Goal: Transaction & Acquisition: Purchase product/service

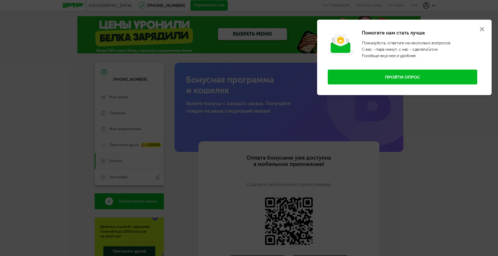
click at [482, 31] on icon at bounding box center [482, 29] width 4 height 4
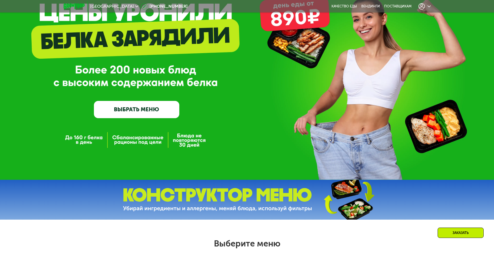
click at [152, 109] on link "ВЫБРАТЬ МЕНЮ" at bounding box center [136, 109] width 85 height 17
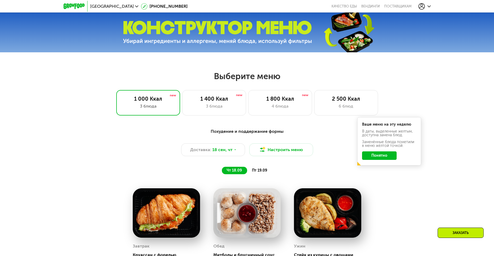
scroll to position [281, 0]
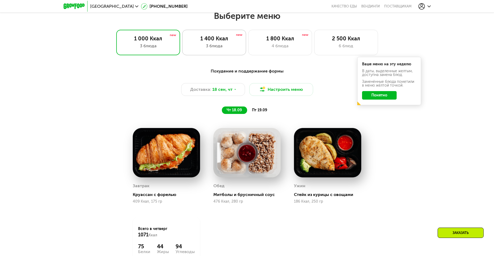
click at [211, 38] on div "1 400 Ккал" at bounding box center [214, 38] width 53 height 6
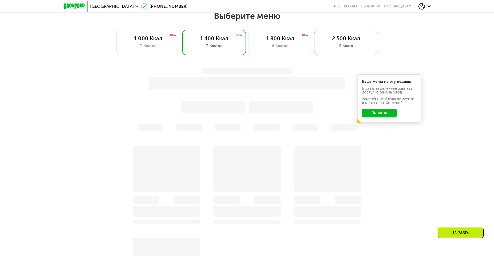
click at [343, 42] on div "2 500 Ккал" at bounding box center [346, 38] width 53 height 6
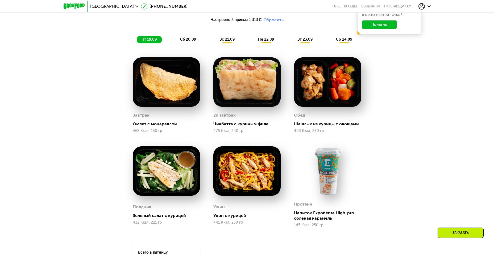
scroll to position [361, 0]
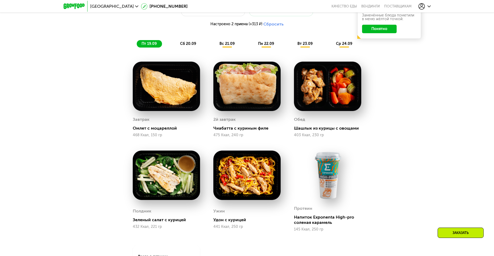
click at [181, 43] on div "сб 20.09" at bounding box center [188, 43] width 26 height 7
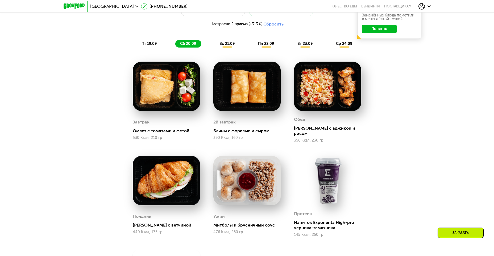
click at [225, 46] on span "вс 21.09" at bounding box center [226, 44] width 15 height 5
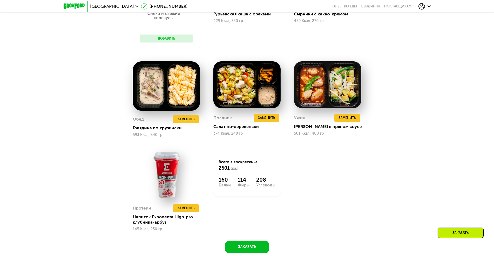
scroll to position [467, 0]
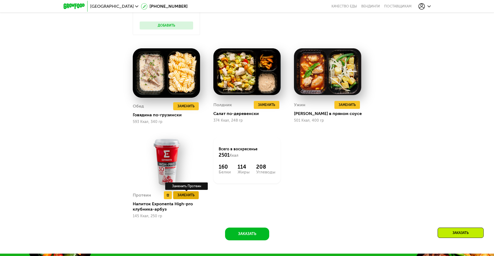
click at [186, 197] on span "Заменить" at bounding box center [185, 195] width 17 height 5
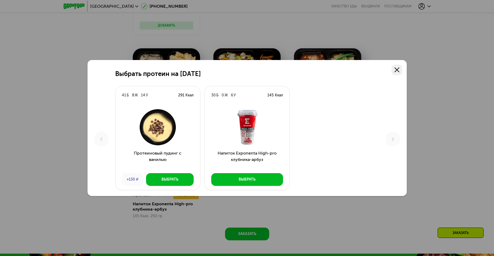
click at [393, 69] on link at bounding box center [397, 70] width 11 height 11
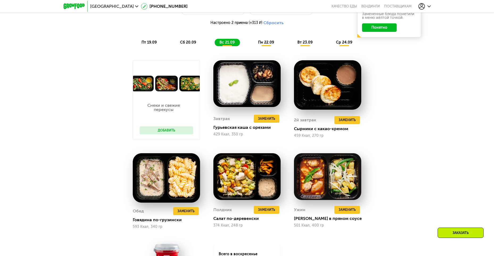
scroll to position [361, 0]
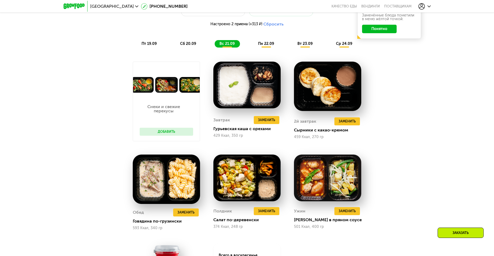
click at [265, 44] on span "пн 22.09" at bounding box center [266, 44] width 16 height 5
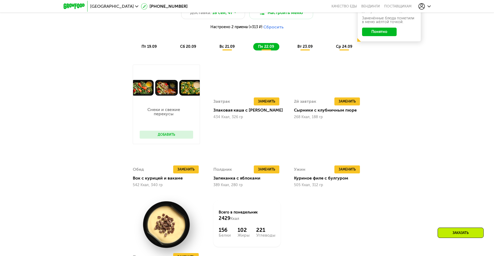
scroll to position [308, 0]
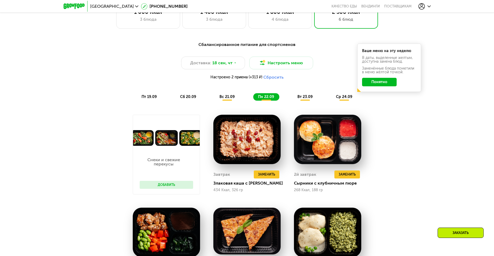
click at [300, 96] on span "вт 23.09" at bounding box center [304, 97] width 15 height 5
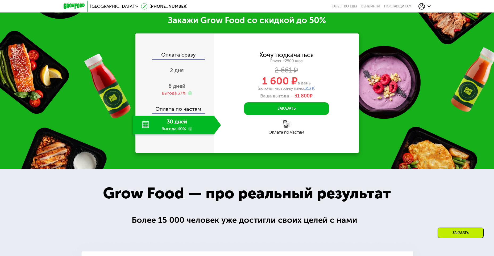
scroll to position [680, 0]
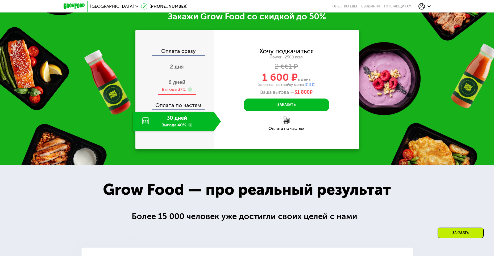
click at [174, 93] on div "Выгода 37%" at bounding box center [174, 90] width 24 height 6
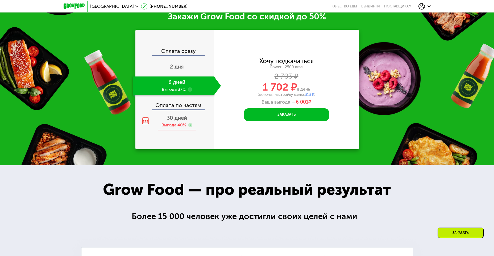
click at [190, 127] on use at bounding box center [190, 125] width 4 height 4
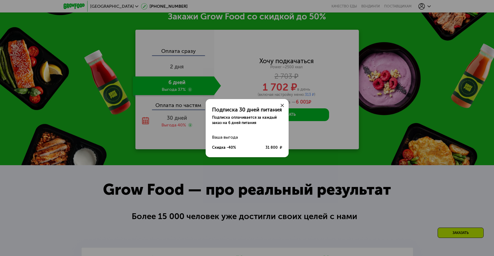
click at [283, 106] on use at bounding box center [282, 105] width 3 height 3
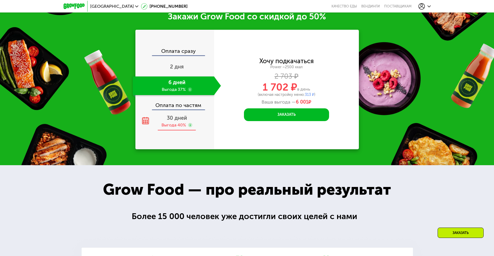
click at [173, 121] on span "30 дней" at bounding box center [177, 118] width 20 height 6
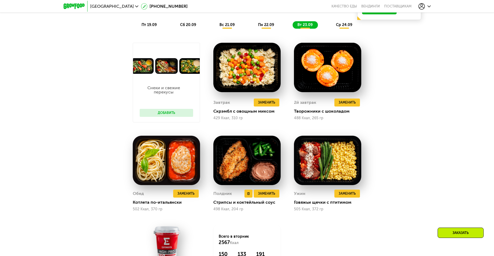
scroll to position [361, 0]
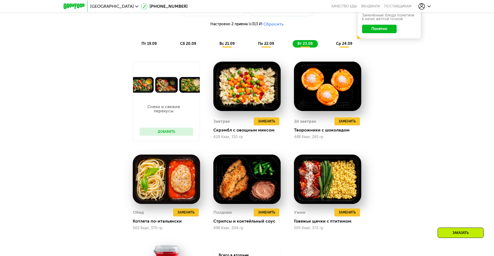
click at [181, 132] on button "Добавить" at bounding box center [166, 132] width 53 height 8
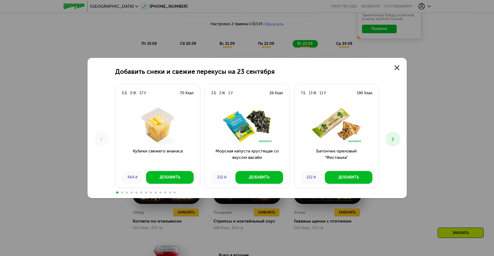
click at [392, 139] on icon at bounding box center [393, 139] width 6 height 6
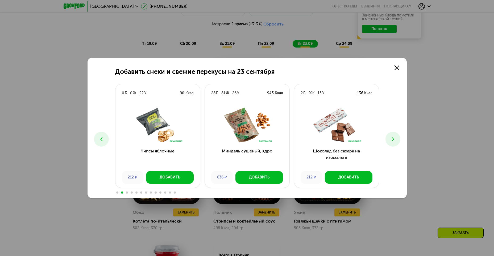
click at [392, 139] on icon at bounding box center [393, 139] width 6 height 6
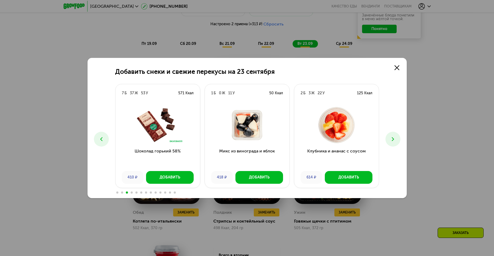
click at [392, 139] on icon at bounding box center [393, 139] width 6 height 6
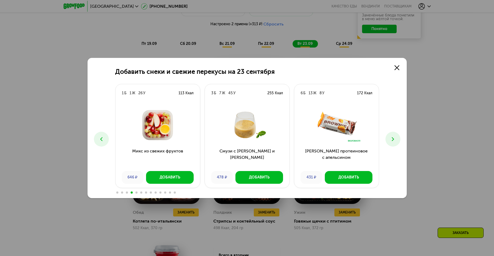
click at [95, 142] on button at bounding box center [101, 139] width 15 height 15
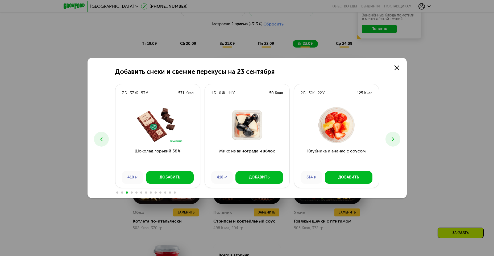
click at [392, 136] on button at bounding box center [392, 139] width 15 height 15
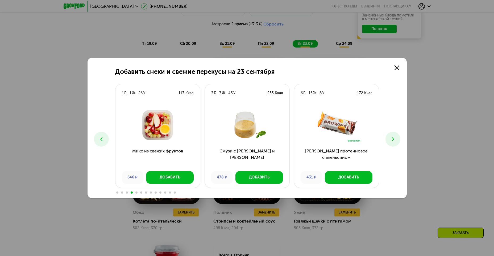
click at [392, 136] on button at bounding box center [392, 139] width 15 height 15
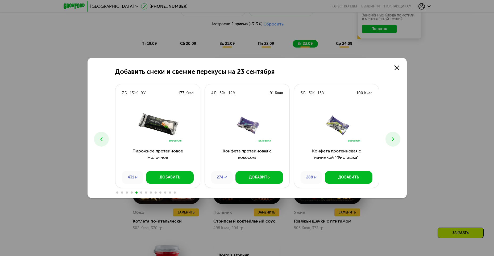
click at [392, 136] on button at bounding box center [392, 139] width 15 height 15
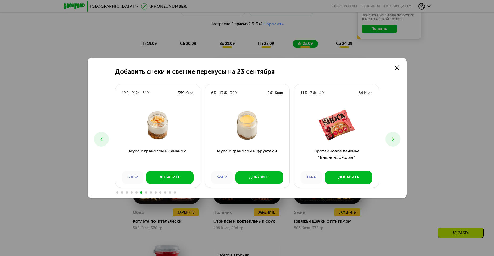
click at [392, 136] on button at bounding box center [392, 139] width 15 height 15
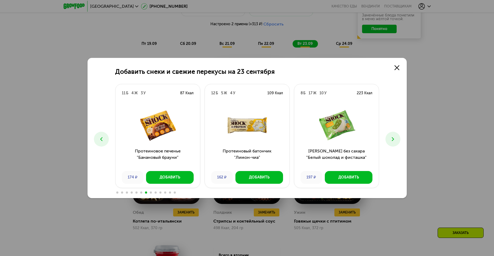
click at [392, 136] on button at bounding box center [392, 139] width 15 height 15
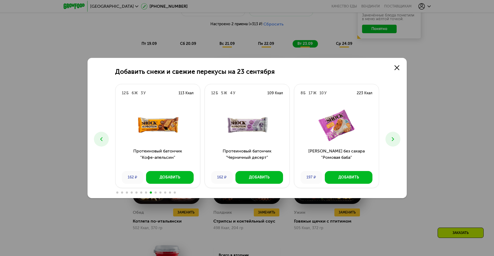
click at [392, 136] on button at bounding box center [392, 139] width 15 height 15
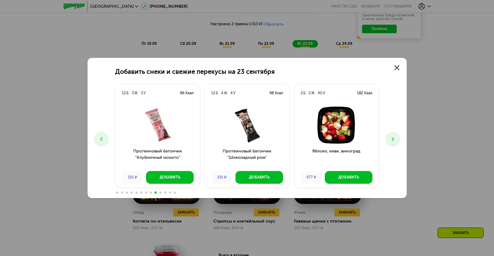
click at [392, 135] on button at bounding box center [392, 139] width 15 height 15
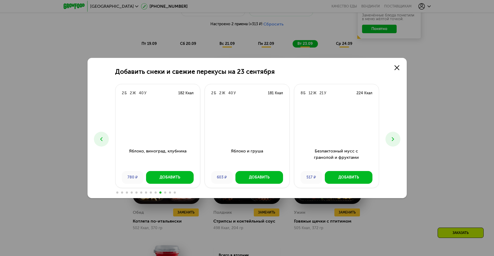
click at [392, 134] on button at bounding box center [392, 139] width 15 height 15
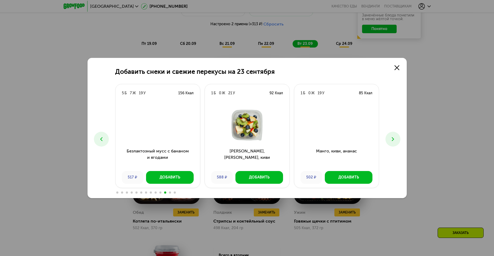
click at [392, 134] on button at bounding box center [392, 139] width 15 height 15
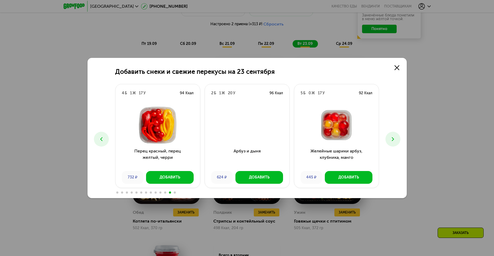
click at [392, 134] on button at bounding box center [392, 139] width 15 height 15
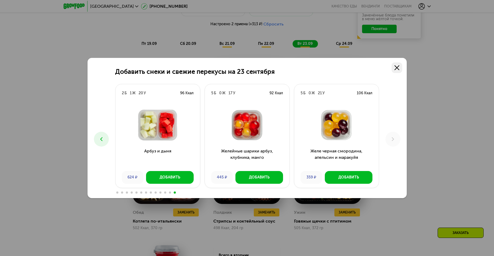
click at [393, 68] on link at bounding box center [397, 68] width 11 height 11
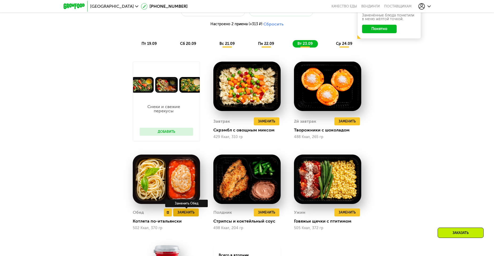
click at [192, 215] on span "Заменить" at bounding box center [185, 212] width 17 height 5
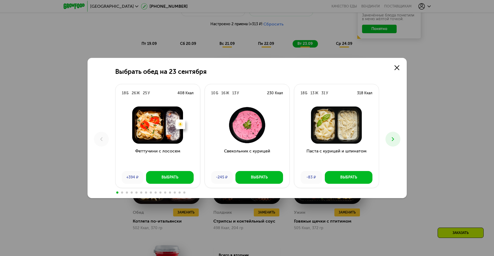
click at [393, 136] on icon at bounding box center [393, 139] width 6 height 6
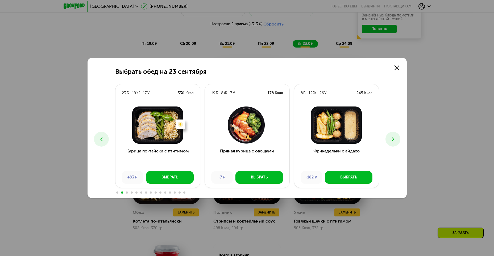
click at [393, 136] on icon at bounding box center [393, 139] width 6 height 6
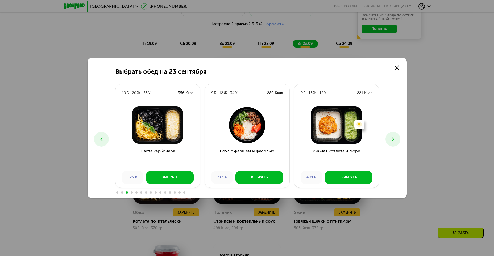
click at [393, 136] on icon at bounding box center [393, 139] width 6 height 6
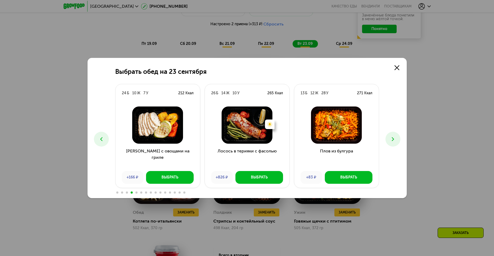
click at [390, 136] on icon at bounding box center [393, 139] width 6 height 6
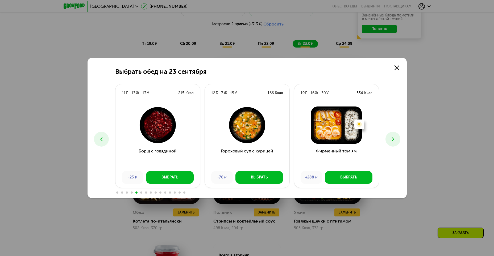
click at [390, 136] on button at bounding box center [392, 139] width 15 height 15
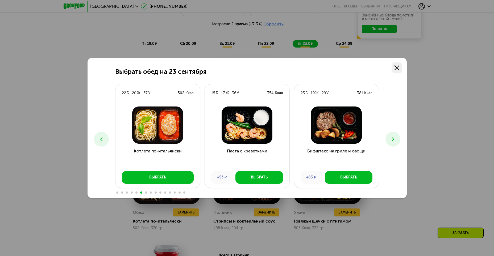
click at [394, 69] on link at bounding box center [397, 68] width 11 height 11
